Goal: Navigation & Orientation: Find specific page/section

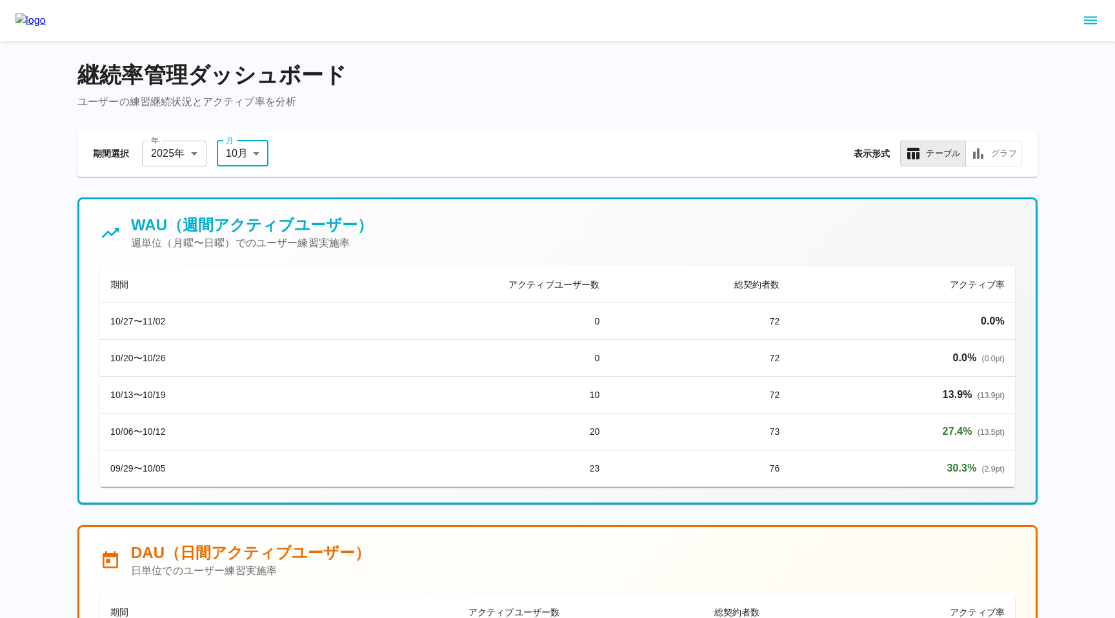
click at [1086, 22] on icon "sidemenu" at bounding box center [1089, 20] width 15 height 15
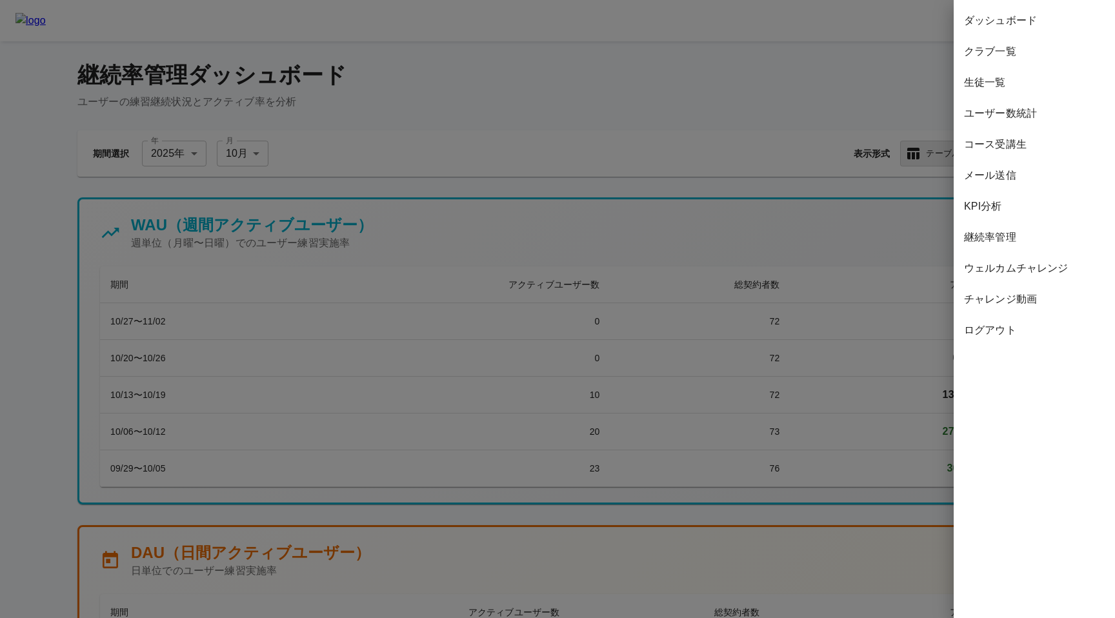
click at [1067, 20] on span "ダッシュボード" at bounding box center [1034, 20] width 141 height 15
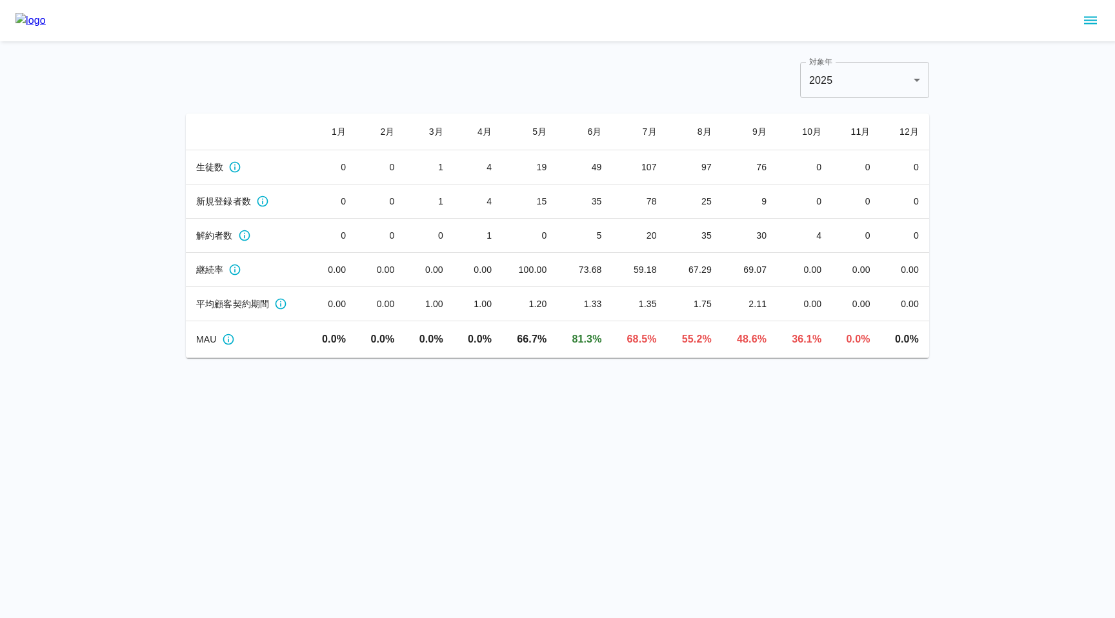
click at [728, 68] on div "対象年 [DATE] **** 対象年" at bounding box center [557, 80] width 743 height 36
click at [1087, 25] on icon "sidemenu" at bounding box center [1089, 20] width 15 height 15
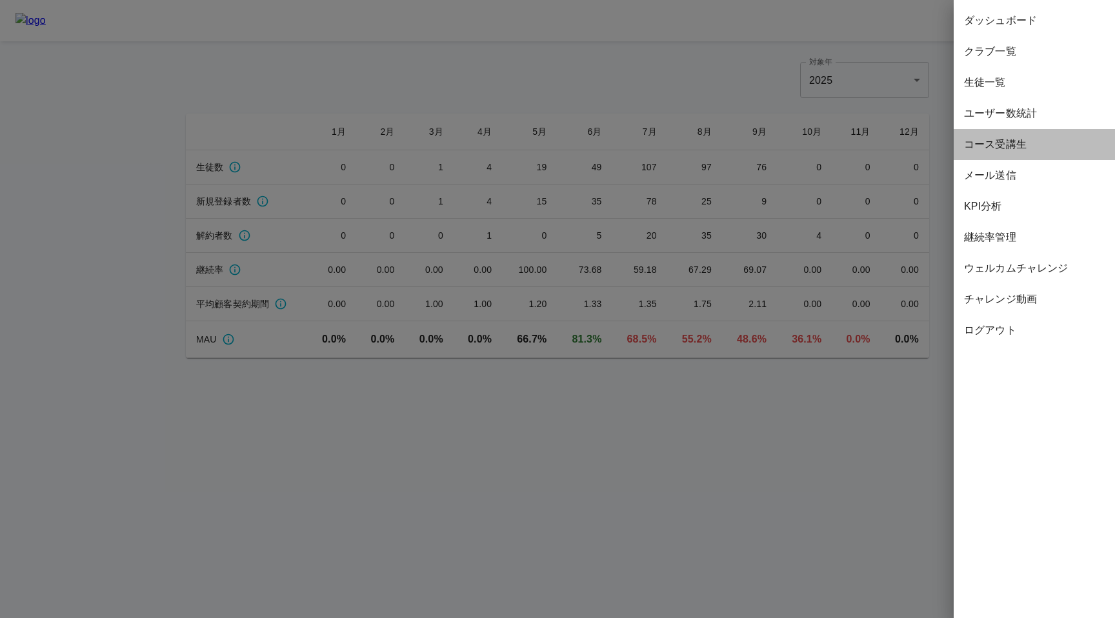
click at [998, 139] on span "コース受講生" at bounding box center [1034, 144] width 141 height 15
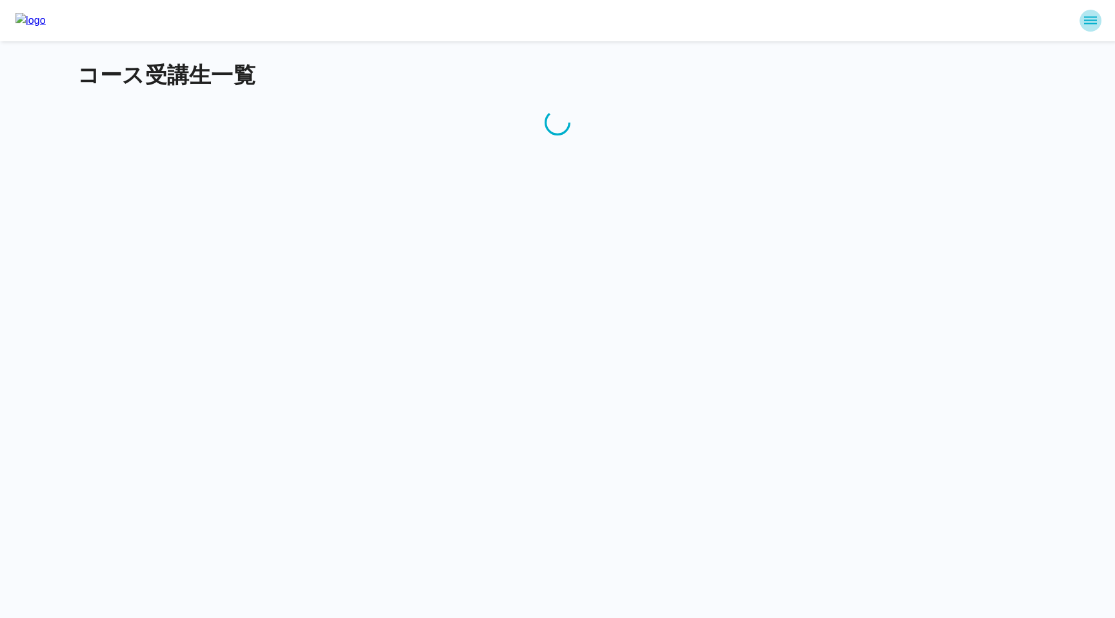
click at [1091, 17] on icon "sidemenu" at bounding box center [1089, 20] width 15 height 15
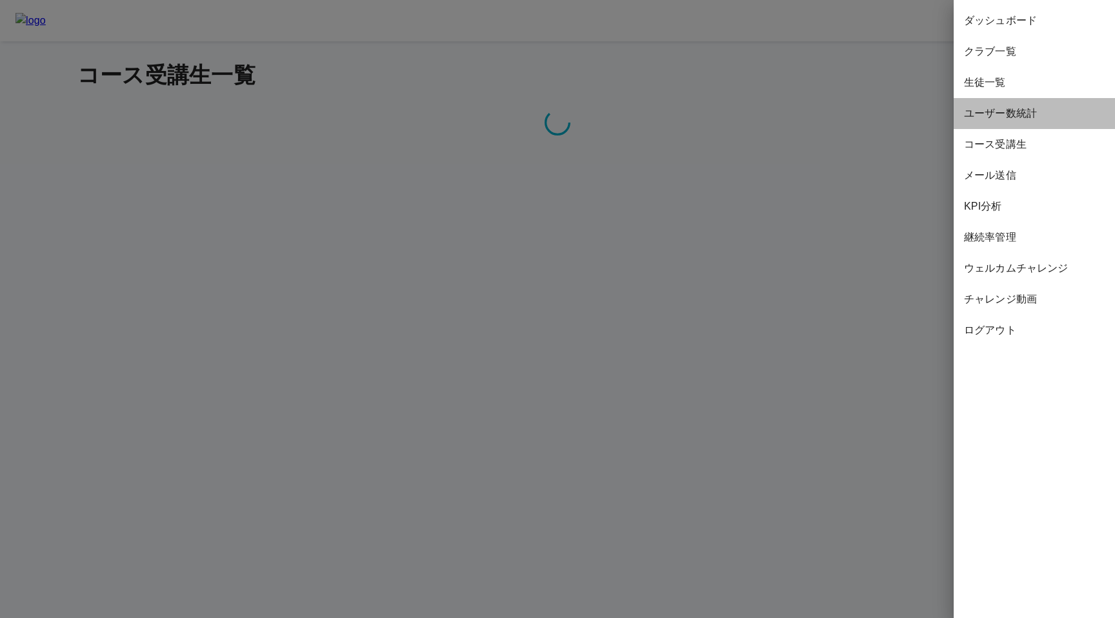
click at [1001, 115] on span "ユーザー数統計" at bounding box center [1034, 113] width 141 height 15
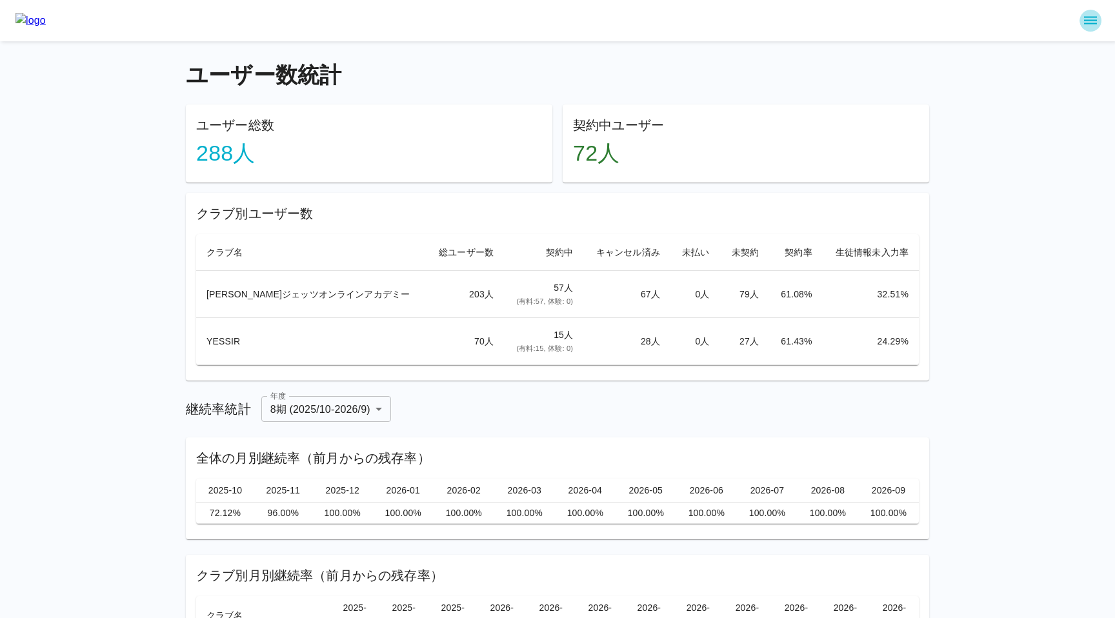
click at [1091, 17] on icon "sidemenu" at bounding box center [1090, 21] width 13 height 8
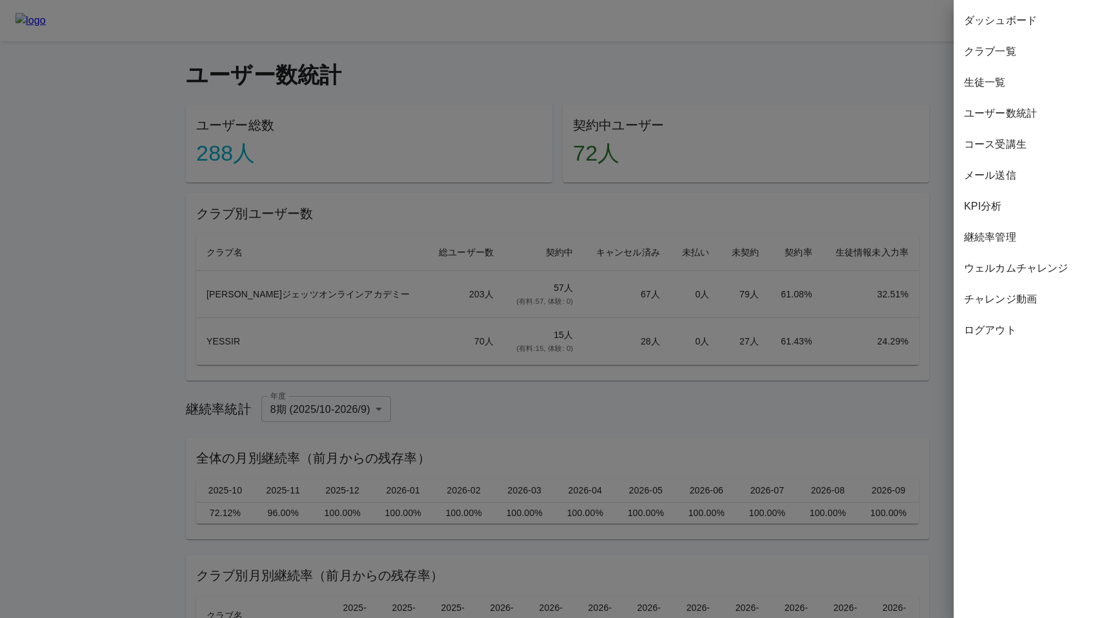
click at [925, 275] on div at bounding box center [557, 309] width 1115 height 618
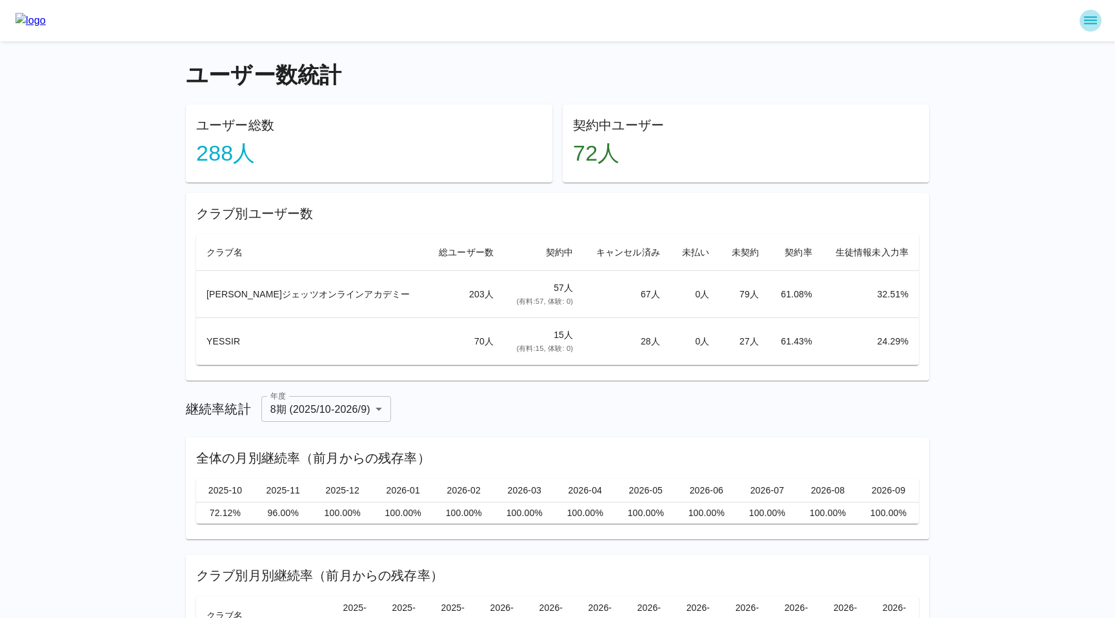
click at [1087, 25] on icon "sidemenu" at bounding box center [1089, 20] width 15 height 15
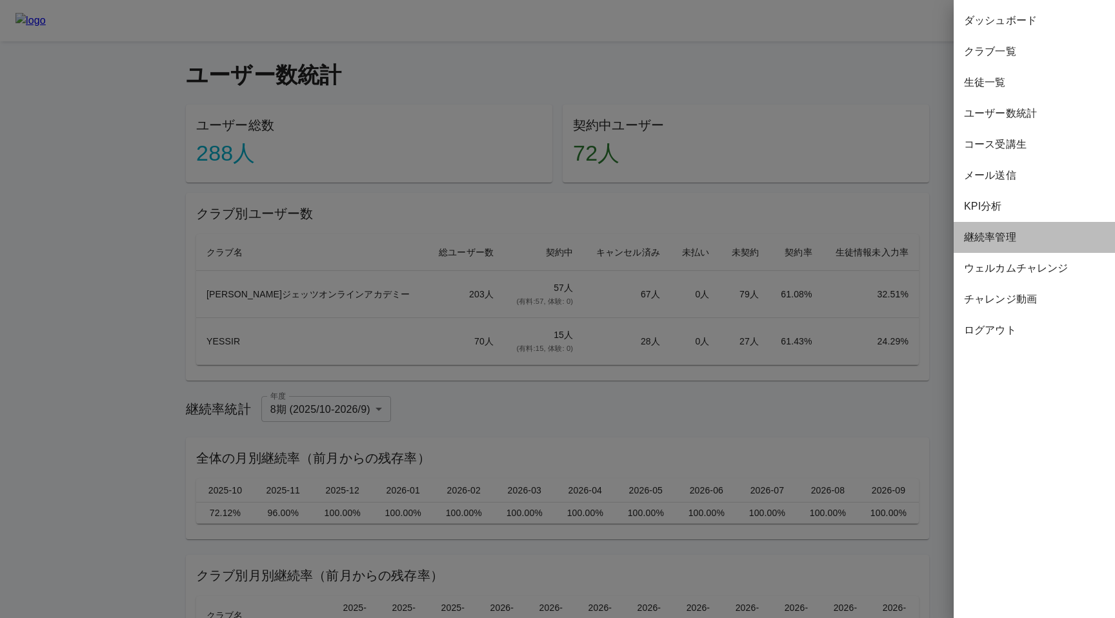
click at [973, 241] on span "継続率管理" at bounding box center [1034, 237] width 141 height 15
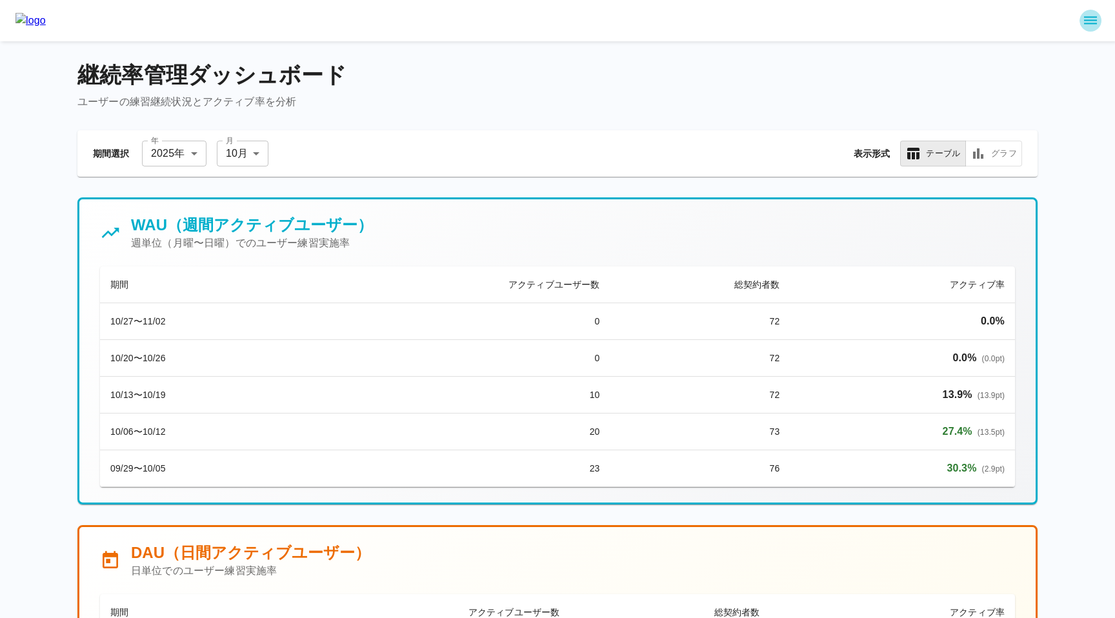
click at [1088, 17] on icon "sidemenu" at bounding box center [1090, 21] width 13 height 8
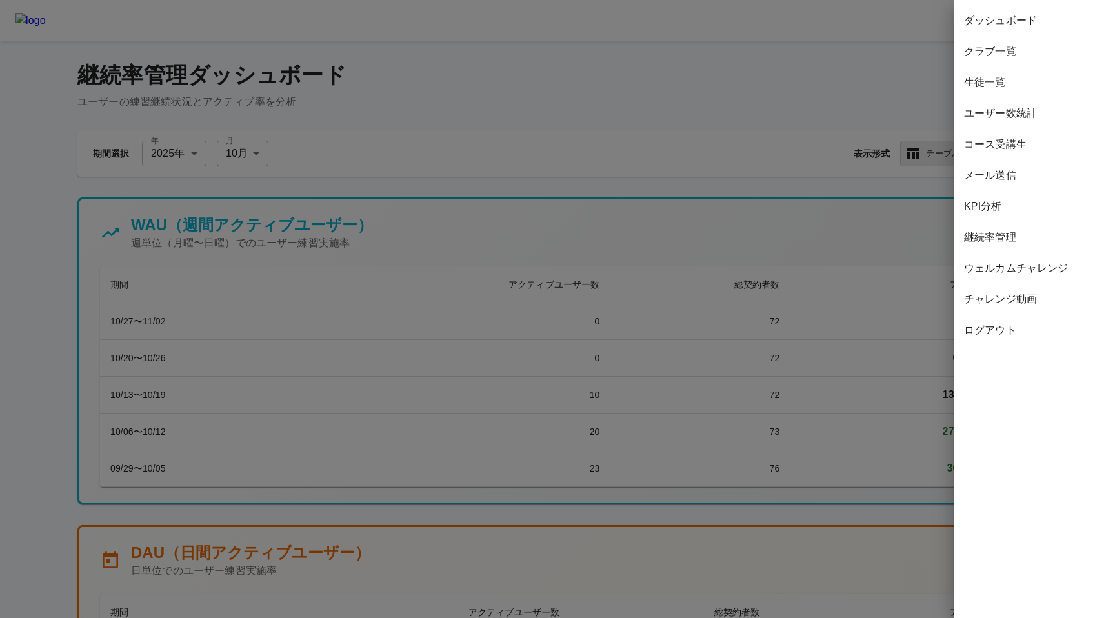
click at [982, 135] on div "コース受講生" at bounding box center [1033, 144] width 161 height 31
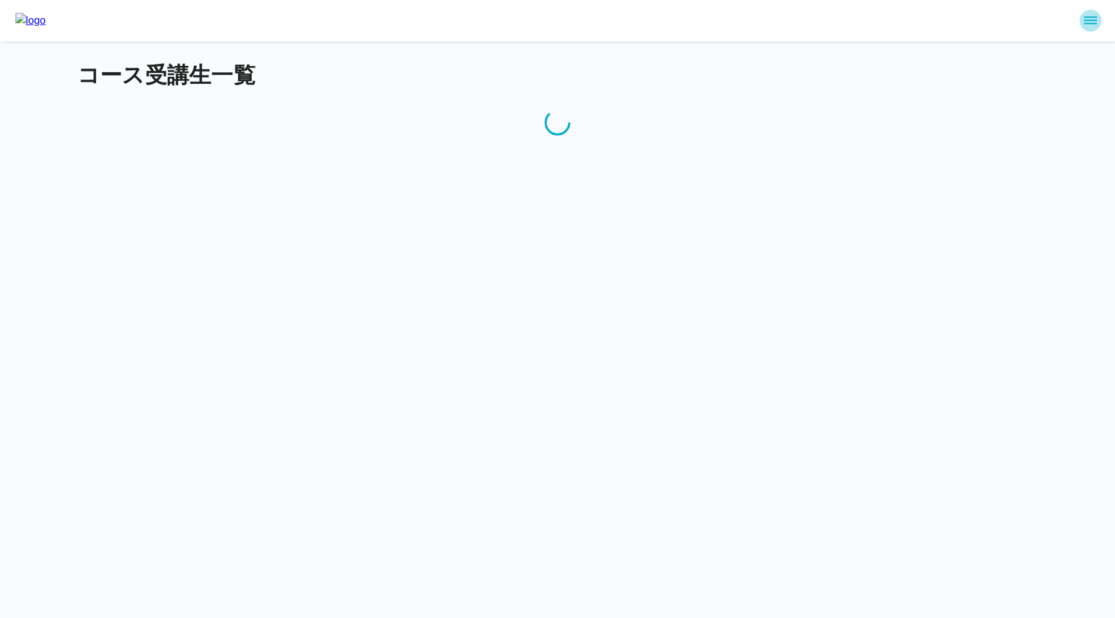
click at [1092, 17] on icon "sidemenu" at bounding box center [1090, 21] width 13 height 8
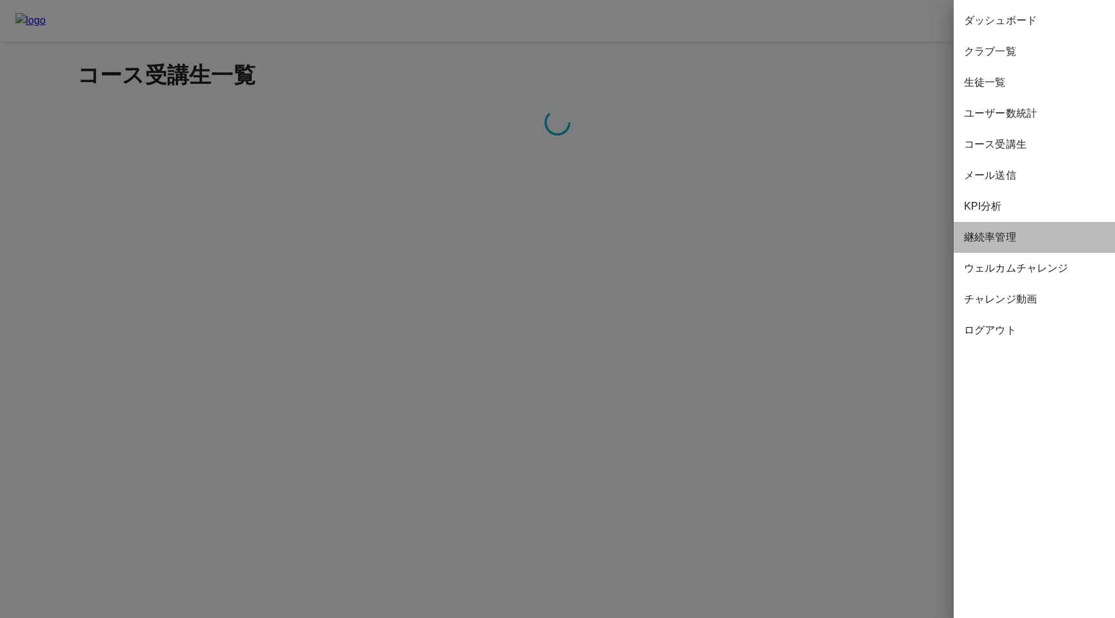
click at [992, 238] on span "継続率管理" at bounding box center [1034, 237] width 141 height 15
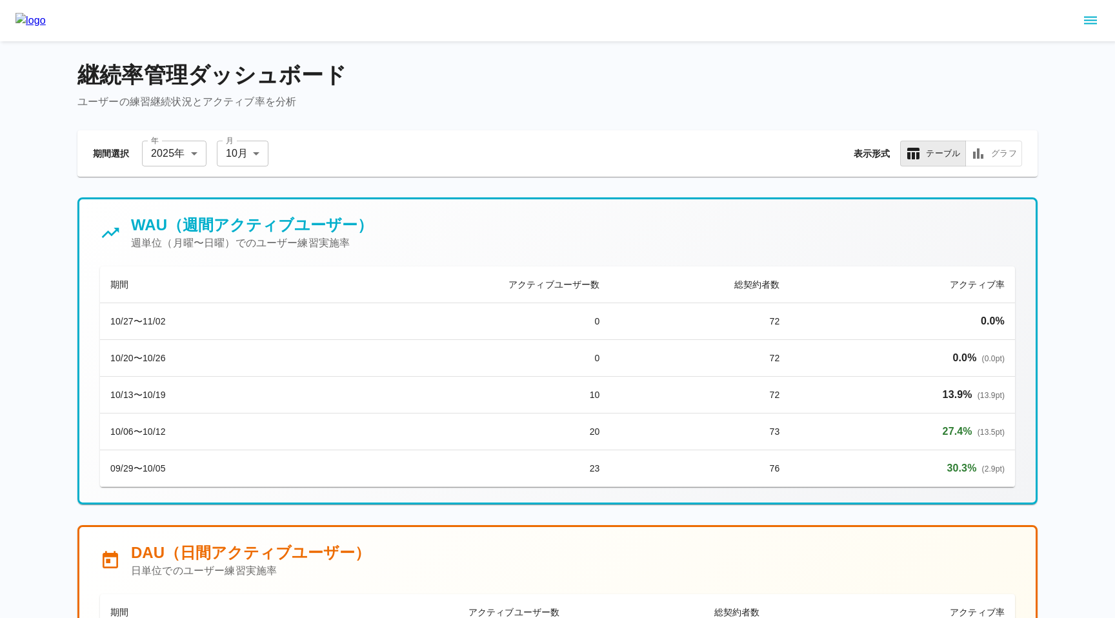
click at [1089, 22] on icon "sidemenu" at bounding box center [1089, 20] width 15 height 15
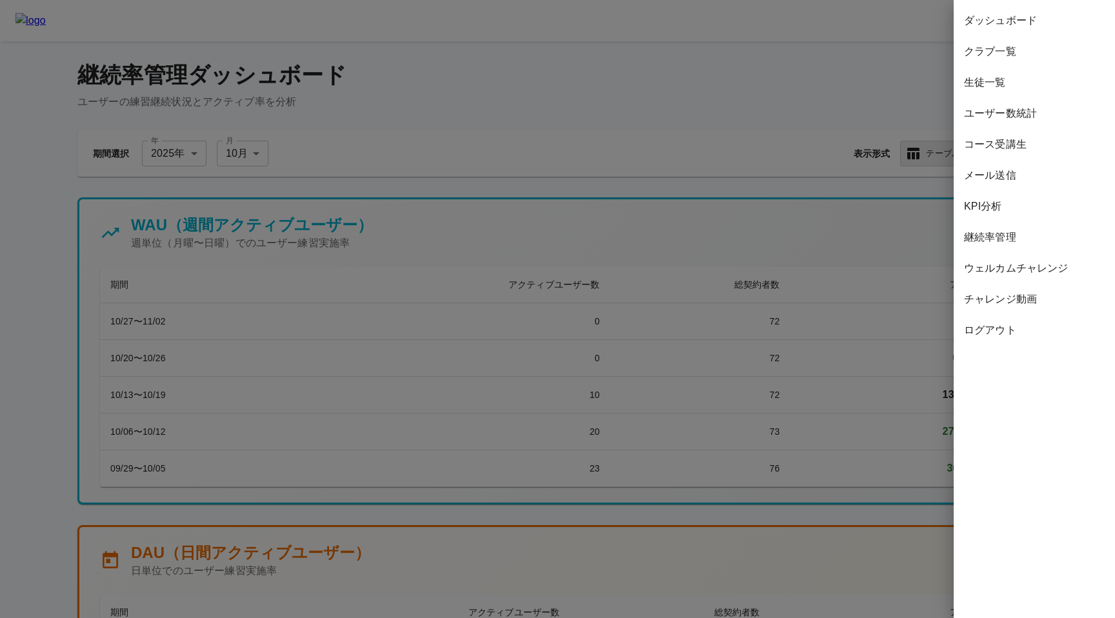
click at [1051, 21] on span "ダッシュボード" at bounding box center [1034, 20] width 141 height 15
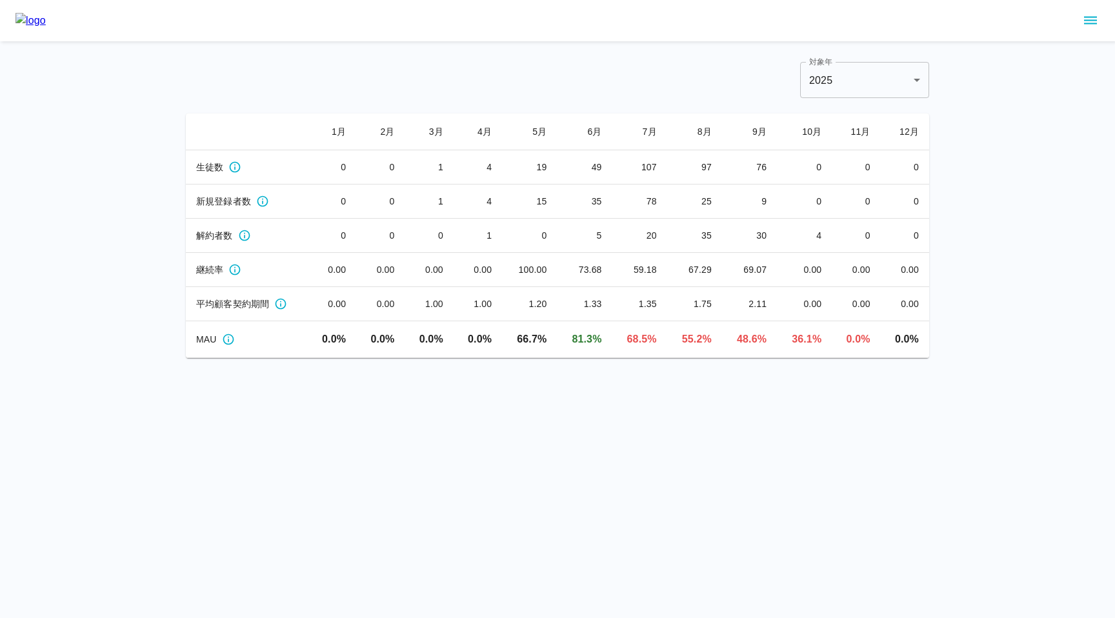
click at [1095, 17] on icon "sidemenu" at bounding box center [1090, 21] width 13 height 8
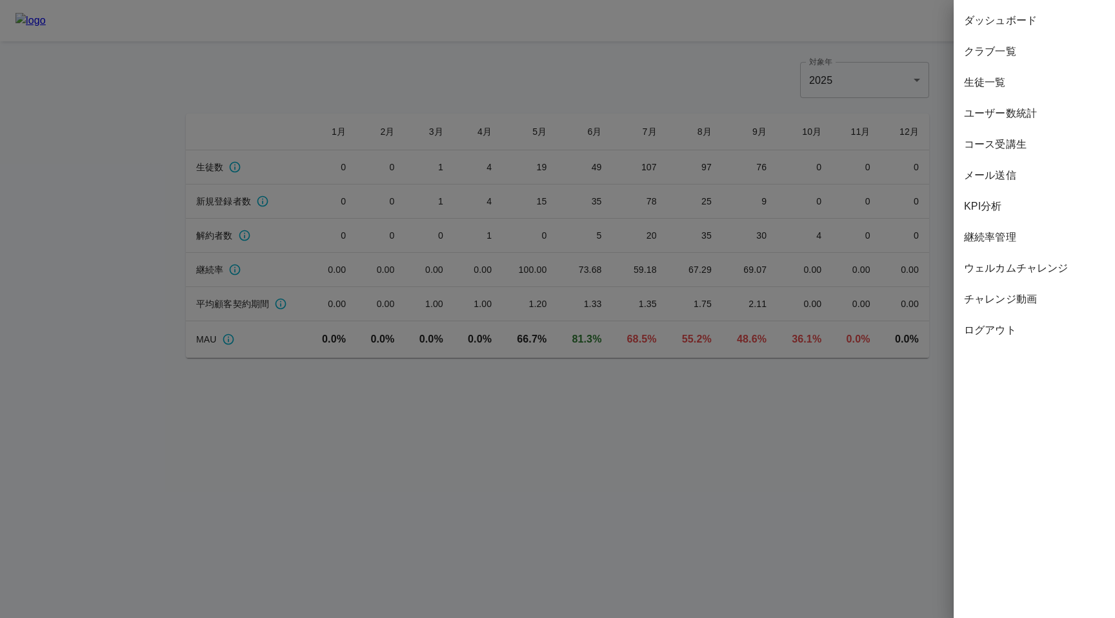
click at [1000, 241] on span "継続率管理" at bounding box center [1034, 237] width 141 height 15
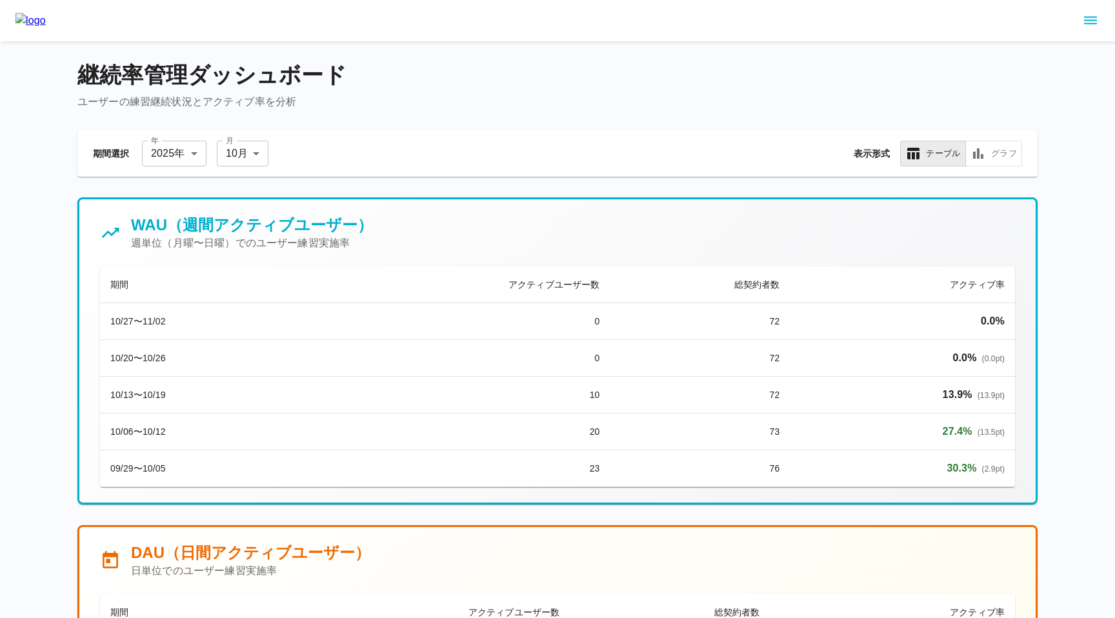
click at [234, 140] on div "期間選択 年 [DATE] **** 年 月 10 月 ** 月 表示形式 テーブル グラフ" at bounding box center [557, 153] width 960 height 46
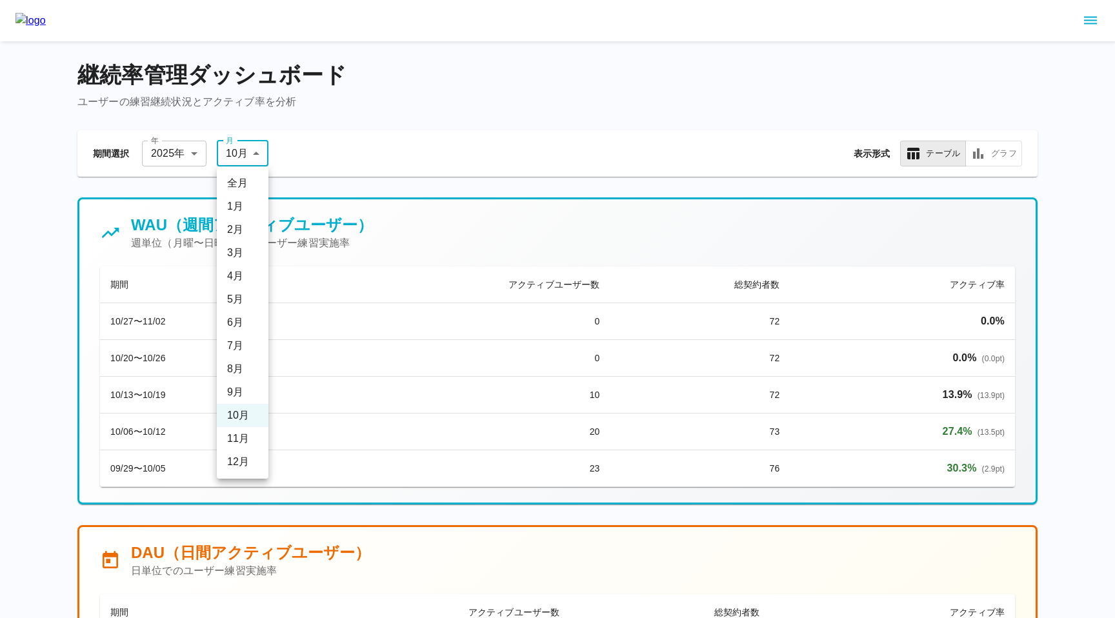
click at [250, 175] on li "全月" at bounding box center [243, 183] width 52 height 23
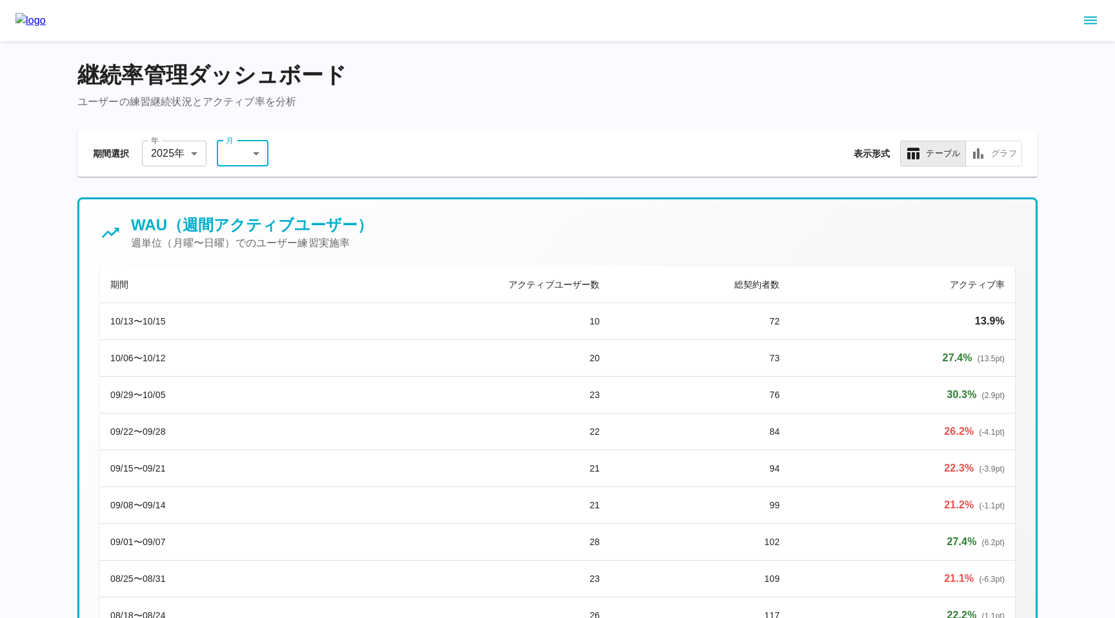
click at [1089, 15] on icon "sidemenu" at bounding box center [1089, 20] width 15 height 15
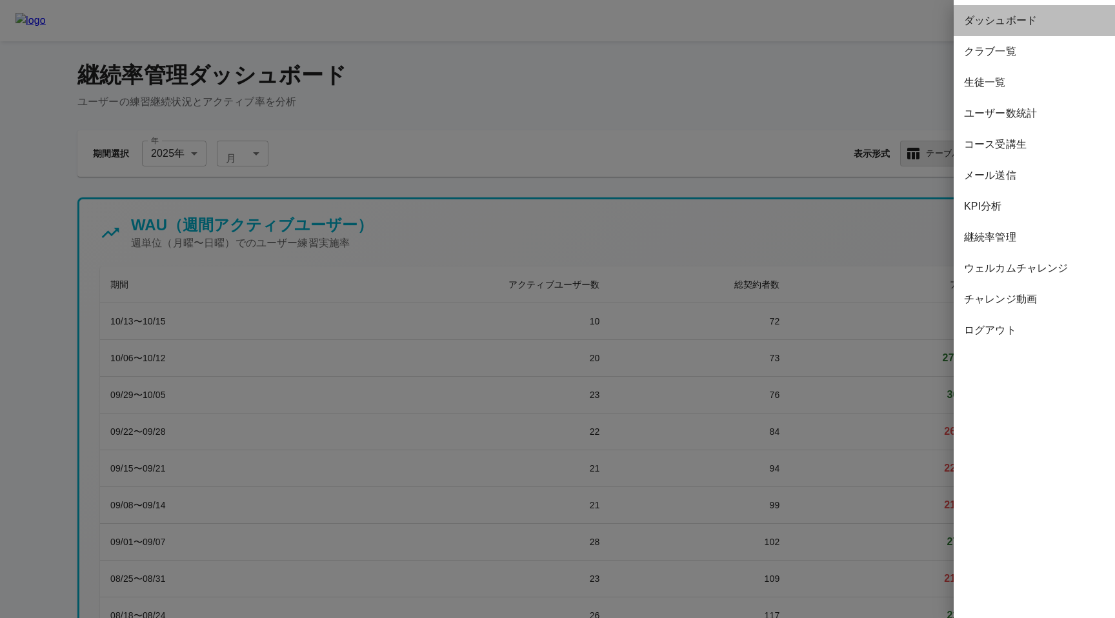
click at [1046, 32] on div "ダッシュボード" at bounding box center [1033, 20] width 161 height 31
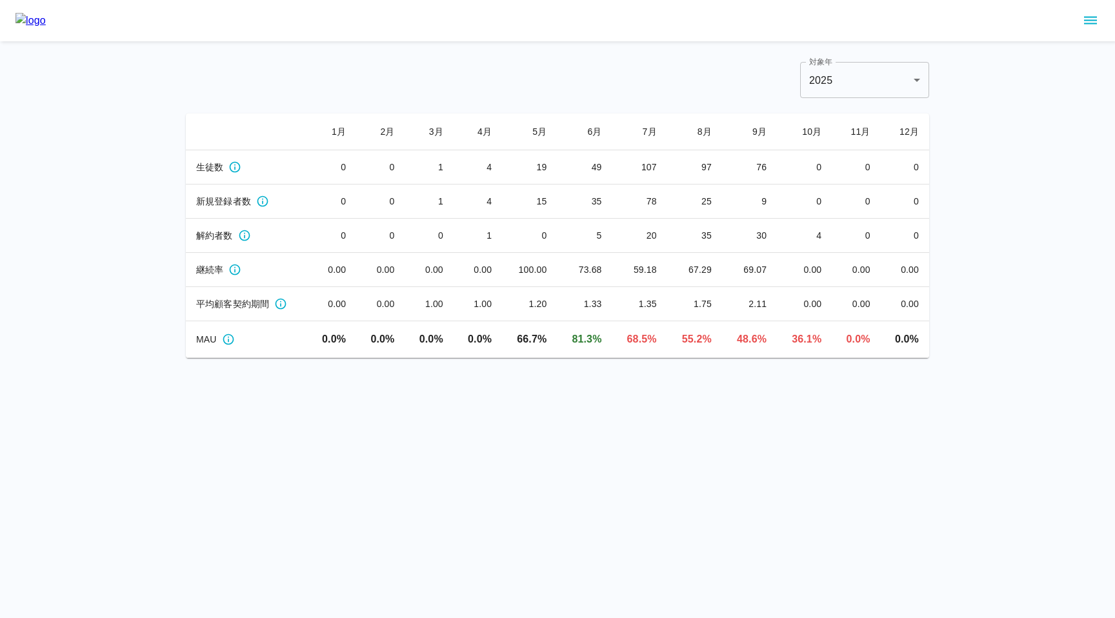
click at [576, 92] on div "対象年 [DATE] **** 対象年" at bounding box center [557, 80] width 743 height 36
click at [1091, 26] on icon "sidemenu" at bounding box center [1089, 20] width 15 height 15
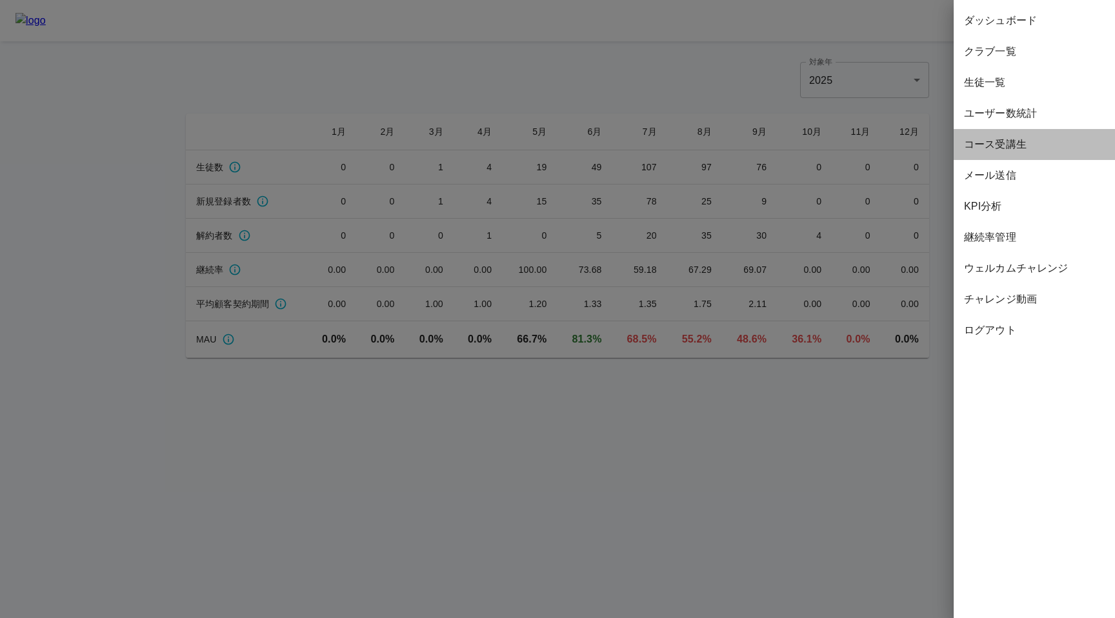
click at [1024, 141] on span "コース受講生" at bounding box center [1034, 144] width 141 height 15
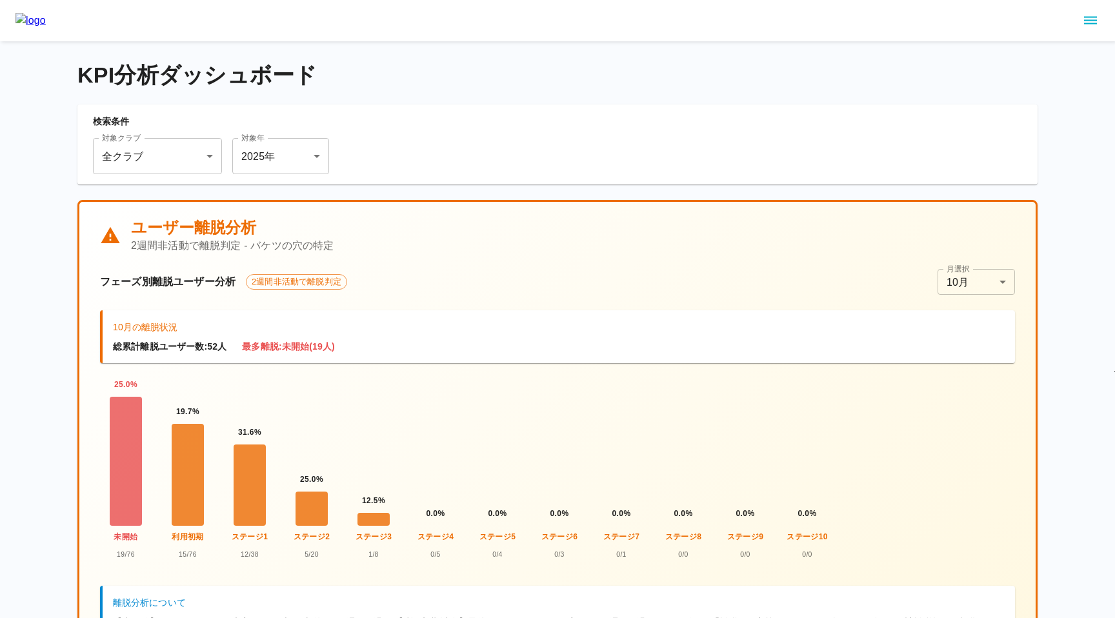
click at [1086, 14] on icon "sidemenu" at bounding box center [1089, 20] width 15 height 15
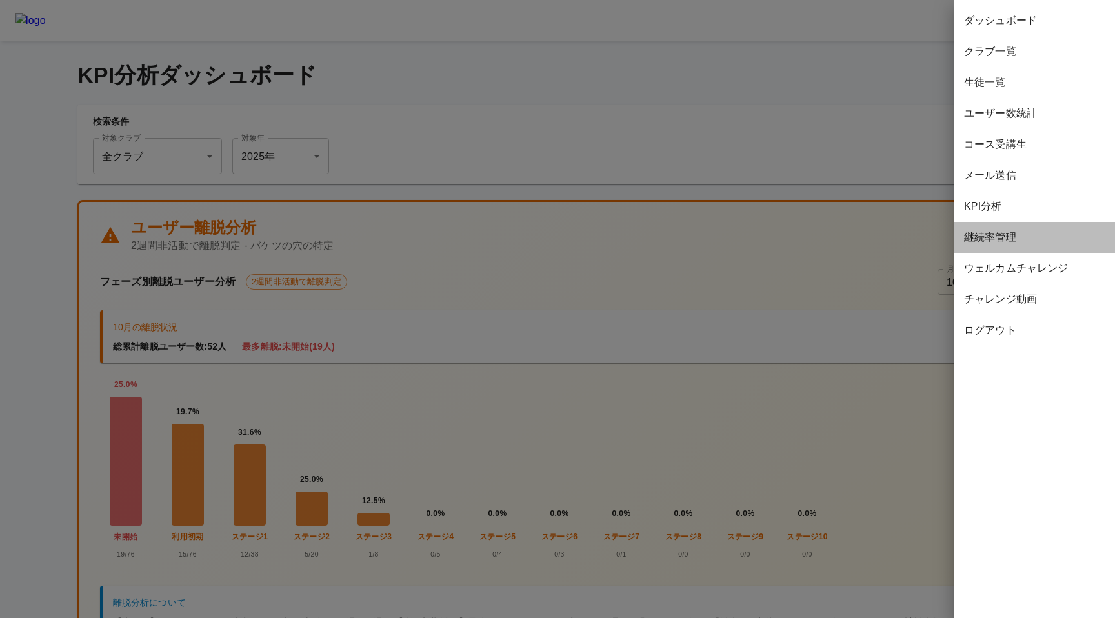
click at [998, 240] on span "継続率管理" at bounding box center [1034, 237] width 141 height 15
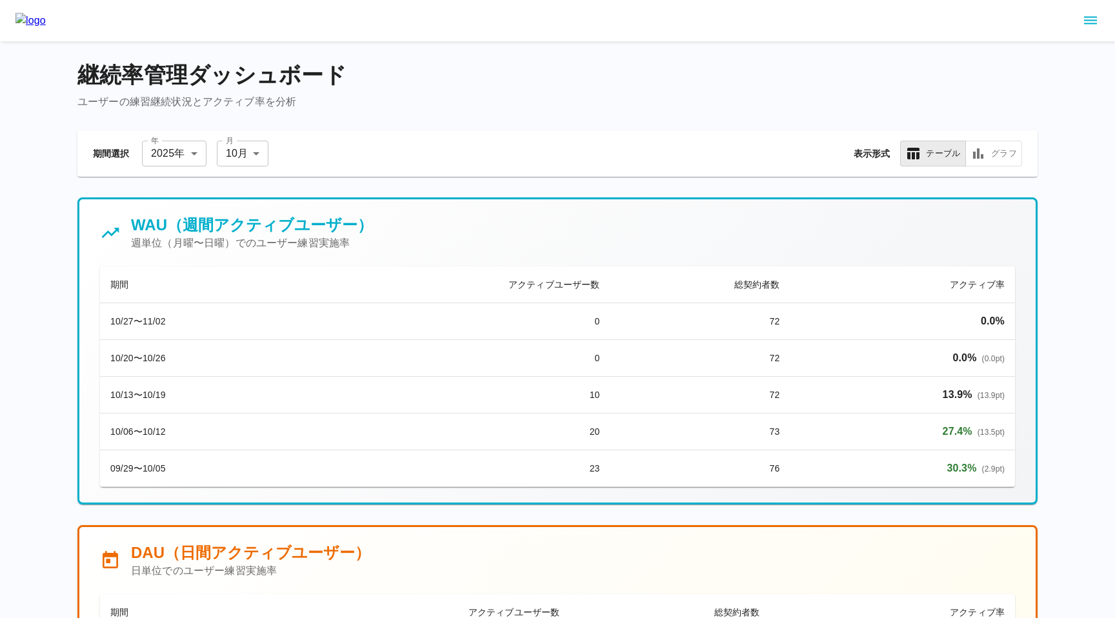
click at [1106, 15] on div at bounding box center [557, 20] width 1115 height 41
click at [1091, 15] on icon "sidemenu" at bounding box center [1089, 20] width 15 height 15
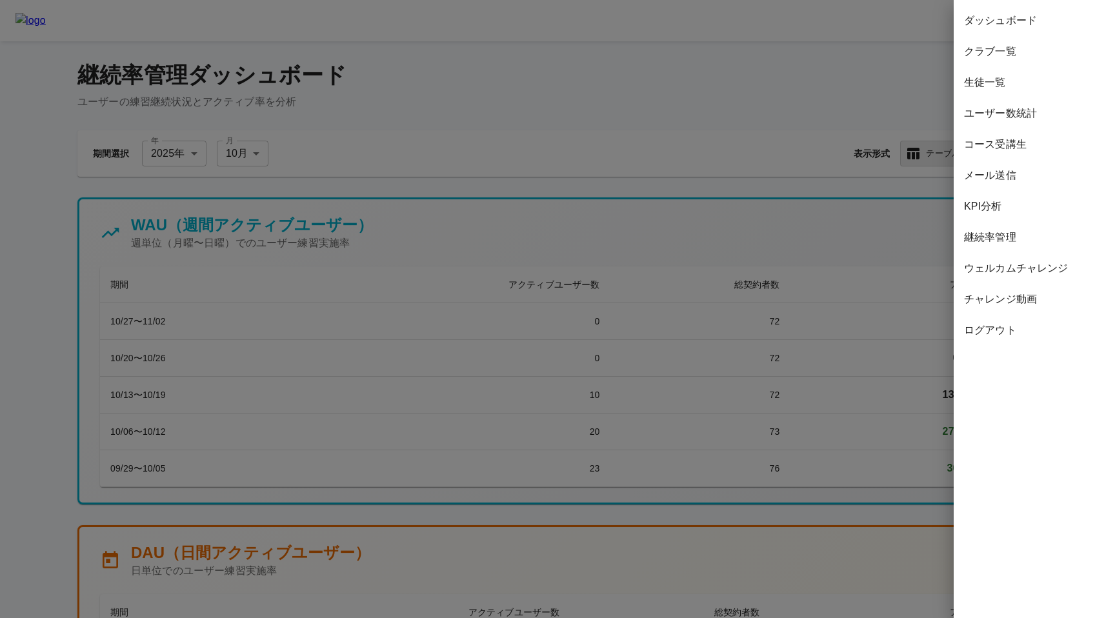
click at [1050, 17] on span "ダッシュボード" at bounding box center [1034, 20] width 141 height 15
